Goal: Task Accomplishment & Management: Complete application form

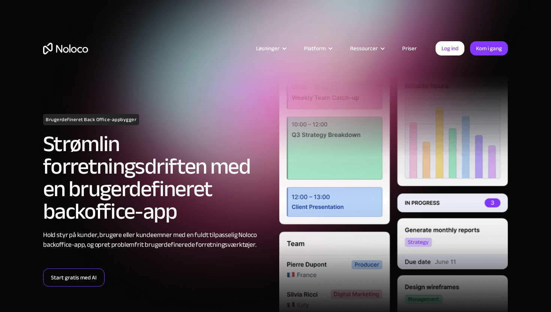
click at [70, 282] on font "Start gratis med AI" at bounding box center [74, 277] width 46 height 10
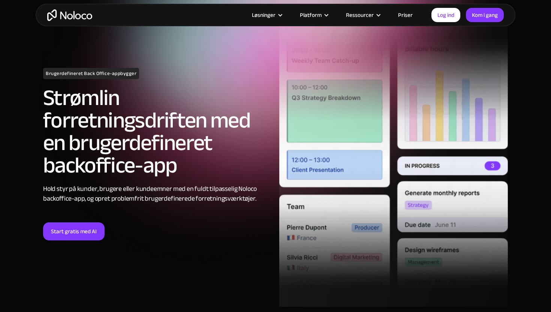
scroll to position [44, 0]
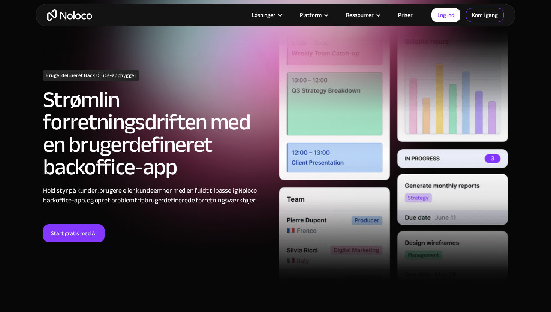
click at [493, 14] on font "Kom i gang" at bounding box center [485, 15] width 26 height 10
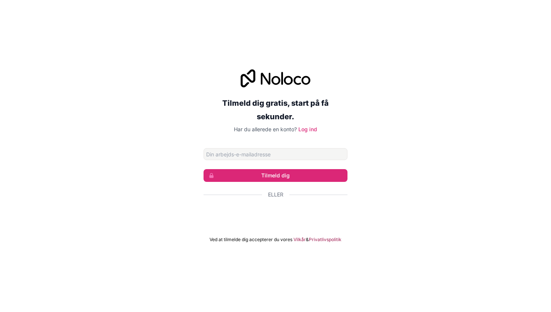
click at [245, 153] on input "E-mailadresse" at bounding box center [275, 154] width 144 height 12
type input "[EMAIL_ADDRESS][DOMAIN_NAME]"
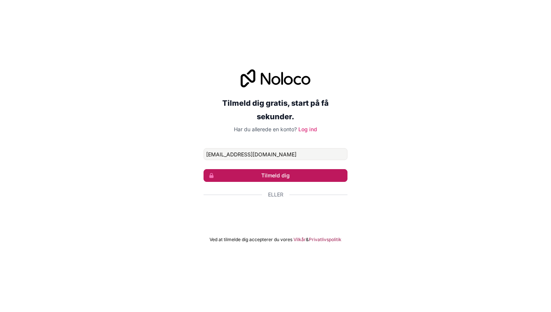
click at [261, 176] on font "Tilmeld dig" at bounding box center [275, 175] width 28 height 6
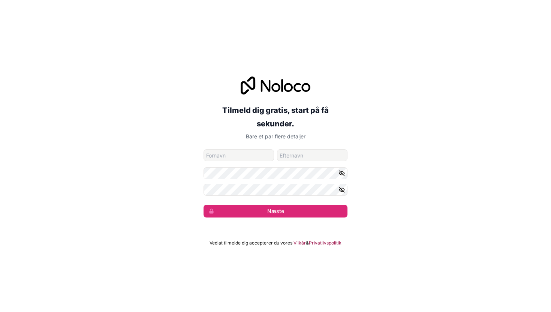
click at [247, 154] on input "fornavn" at bounding box center [238, 155] width 70 height 12
type input "[PERSON_NAME]"
type input "Milling"
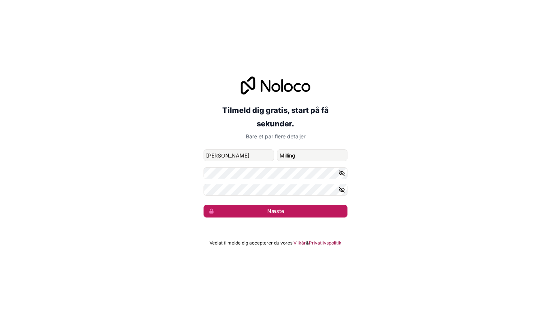
click at [272, 215] on button "Næste" at bounding box center [275, 210] width 144 height 13
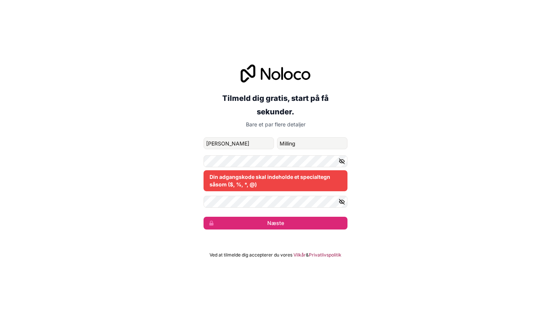
click at [343, 162] on icon "button" at bounding box center [341, 160] width 5 height 5
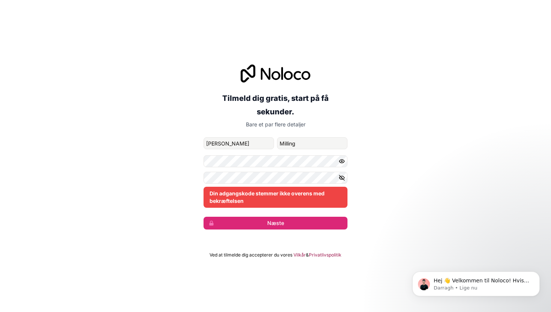
click at [342, 179] on icon "button" at bounding box center [341, 177] width 7 height 7
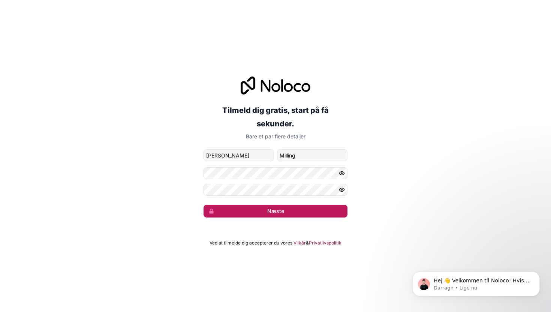
click at [329, 213] on button "Næste" at bounding box center [275, 210] width 144 height 13
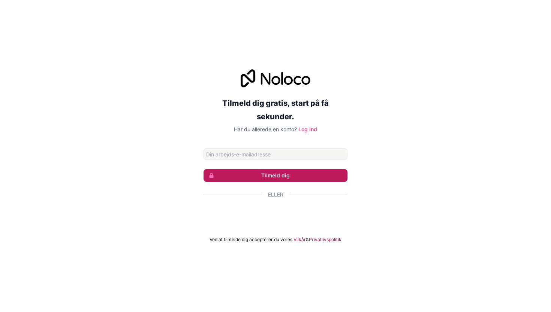
type input "[EMAIL_ADDRESS][DOMAIN_NAME]"
click at [280, 178] on font "Tilmeld dig" at bounding box center [275, 175] width 28 height 6
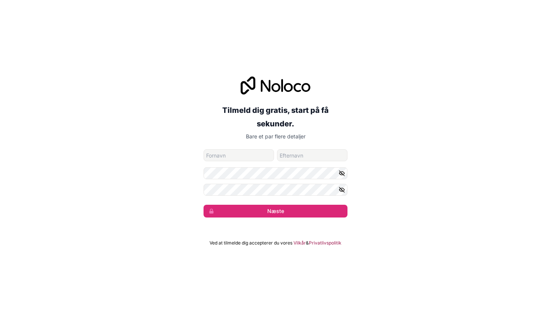
click at [257, 159] on input "fornavn" at bounding box center [238, 155] width 70 height 12
type input "[PERSON_NAME]"
type input "[EMAIL_ADDRESS][DOMAIN_NAME]"
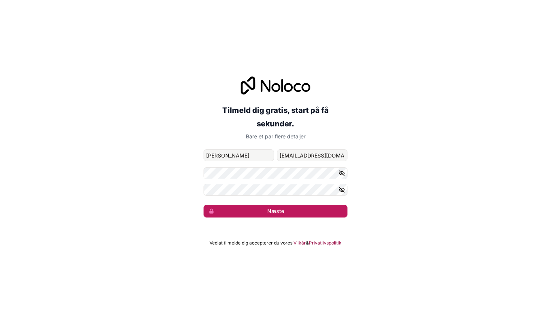
click at [278, 210] on font "Næste" at bounding box center [275, 210] width 17 height 6
